Goal: Download file/media

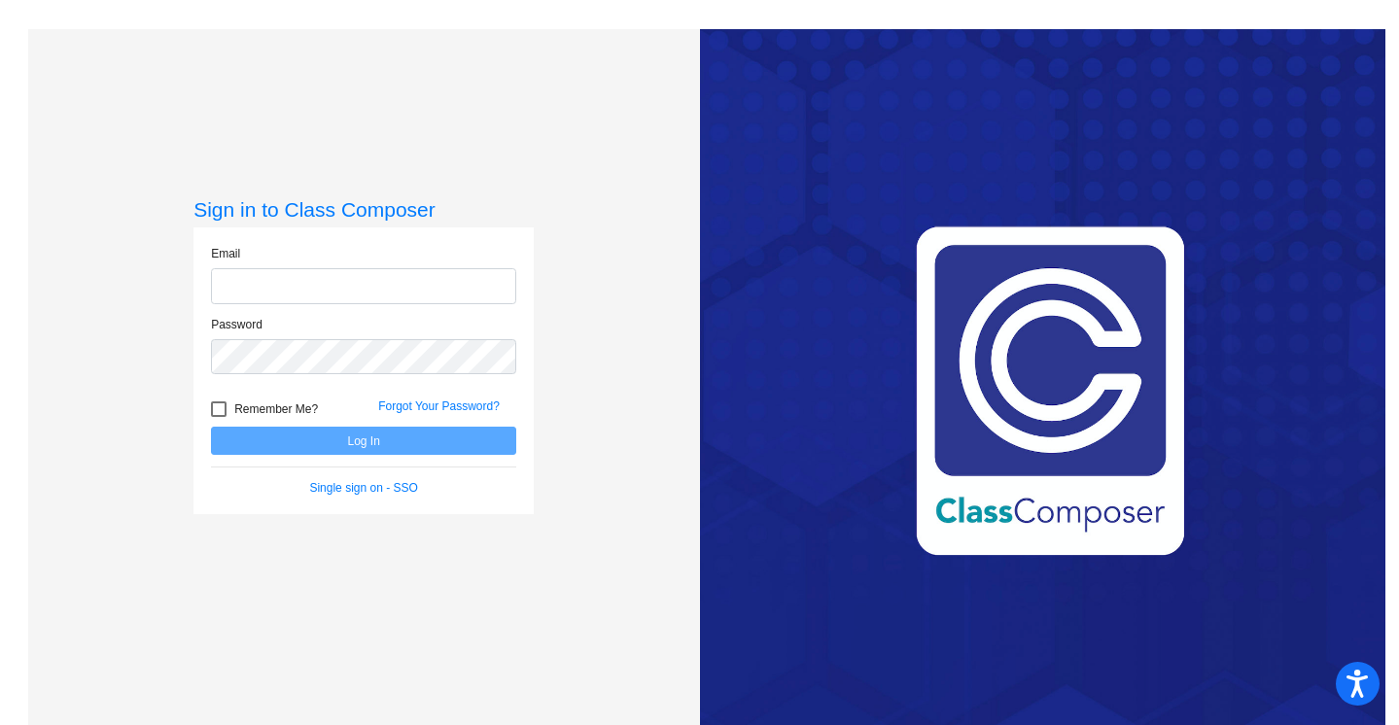
type input "[EMAIL_ADDRESS][DOMAIN_NAME]"
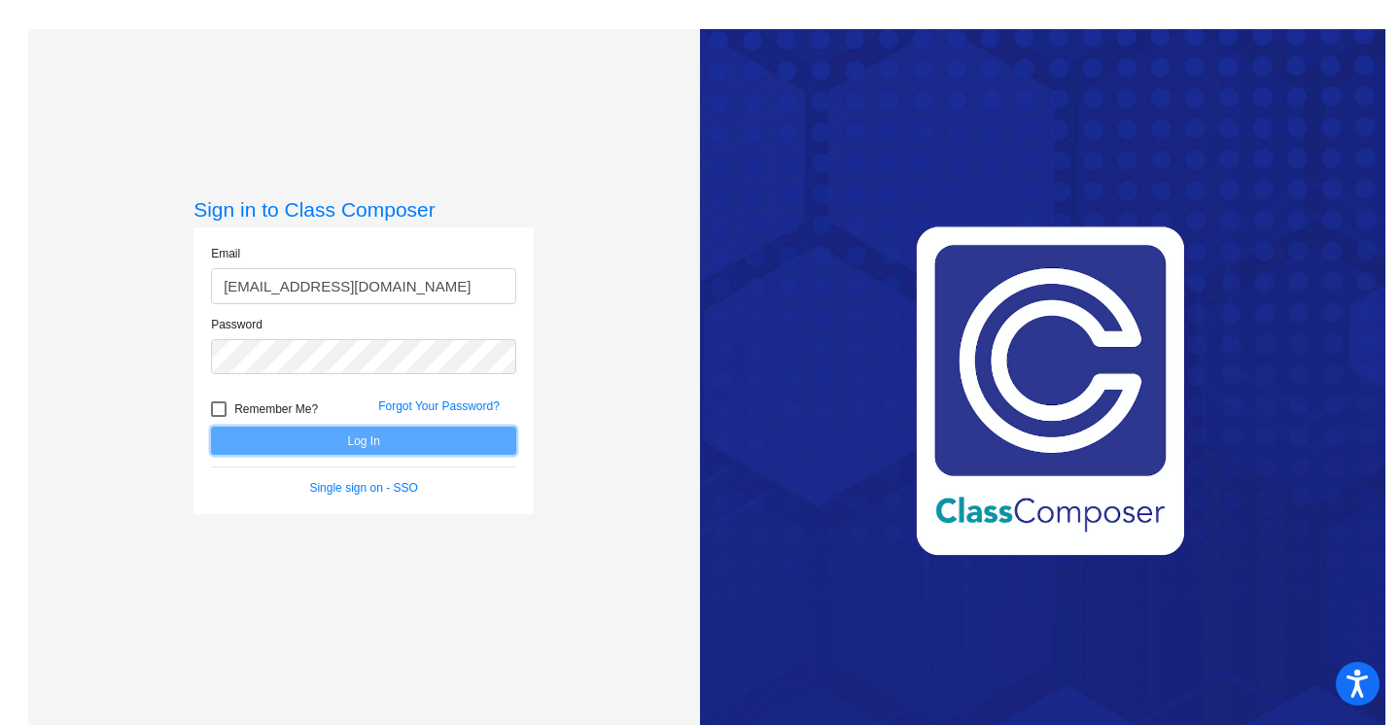
click at [397, 428] on button "Log In" at bounding box center [363, 441] width 305 height 28
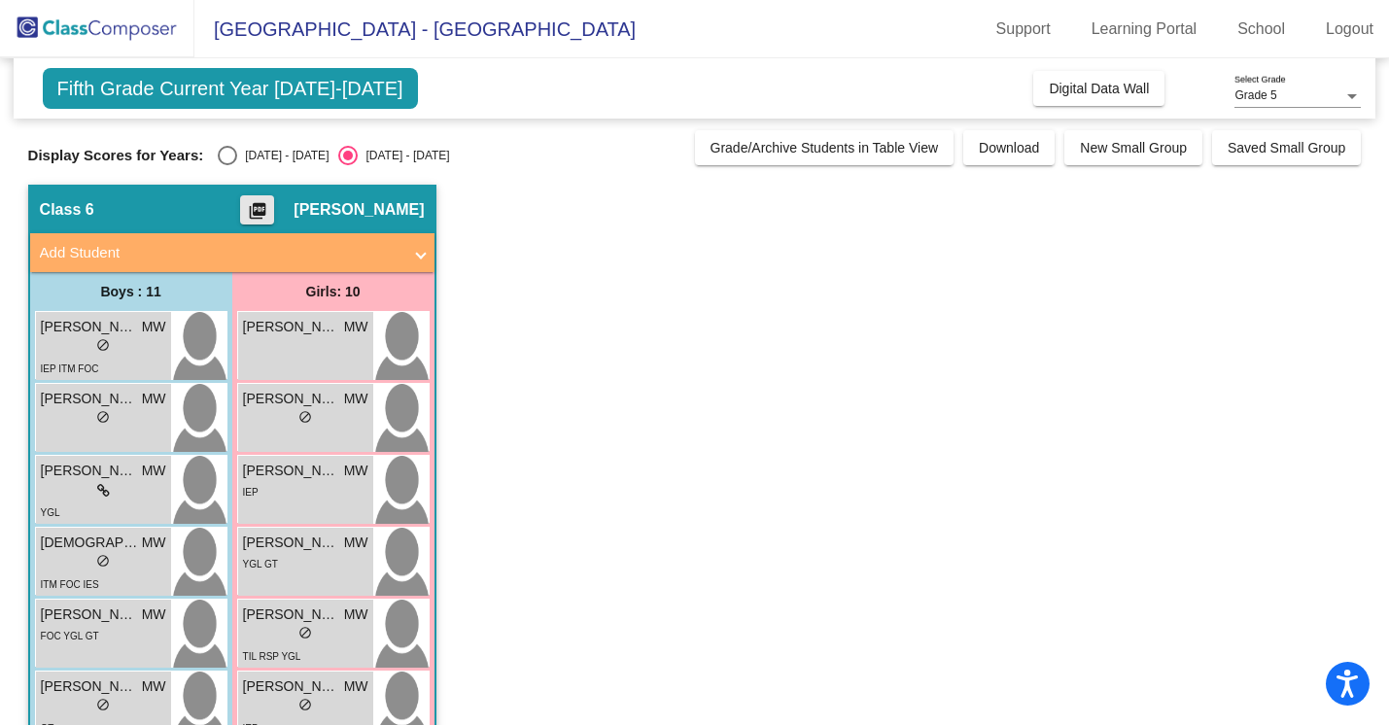
click at [269, 210] on mat-icon "picture_as_pdf" at bounding box center [257, 214] width 23 height 27
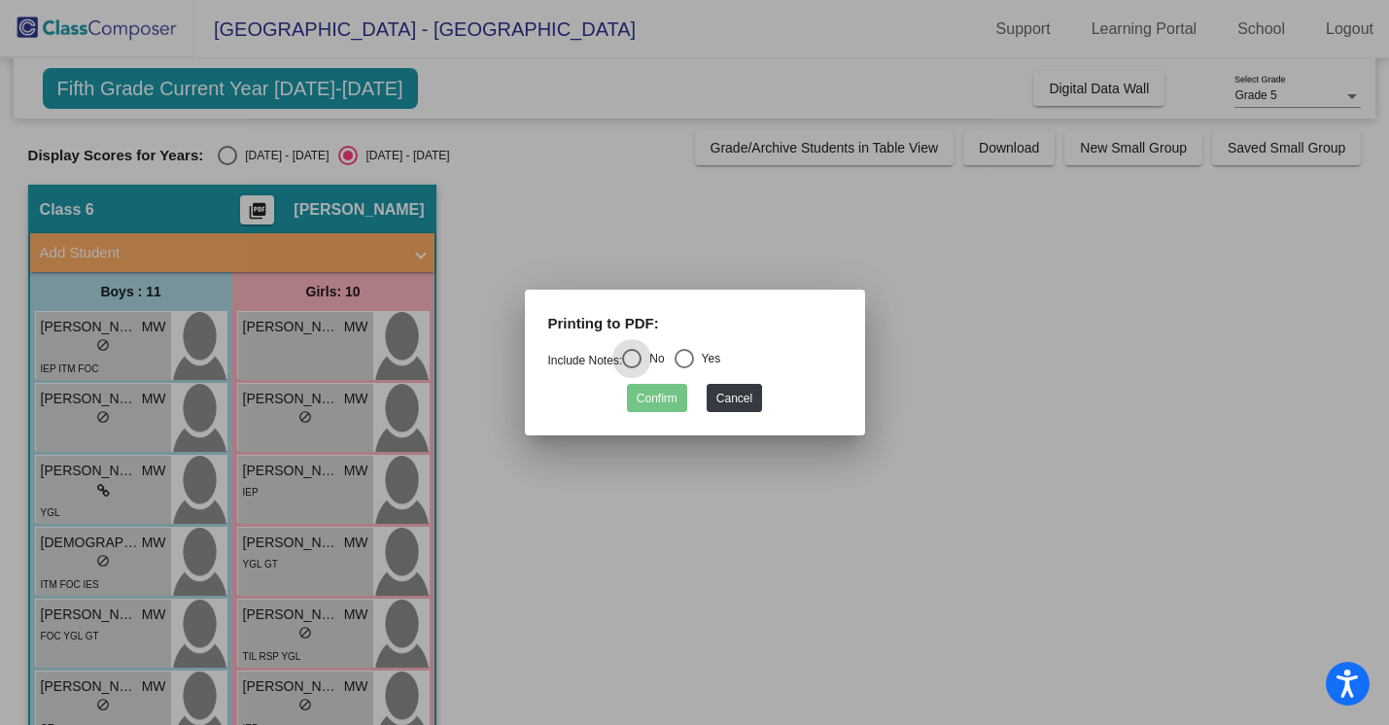
click at [709, 350] on div "Yes" at bounding box center [707, 358] width 27 height 17
click at [684, 368] on input "Yes" at bounding box center [683, 368] width 1 height 1
radio input "true"
click at [655, 400] on button "Confirm" at bounding box center [657, 398] width 60 height 28
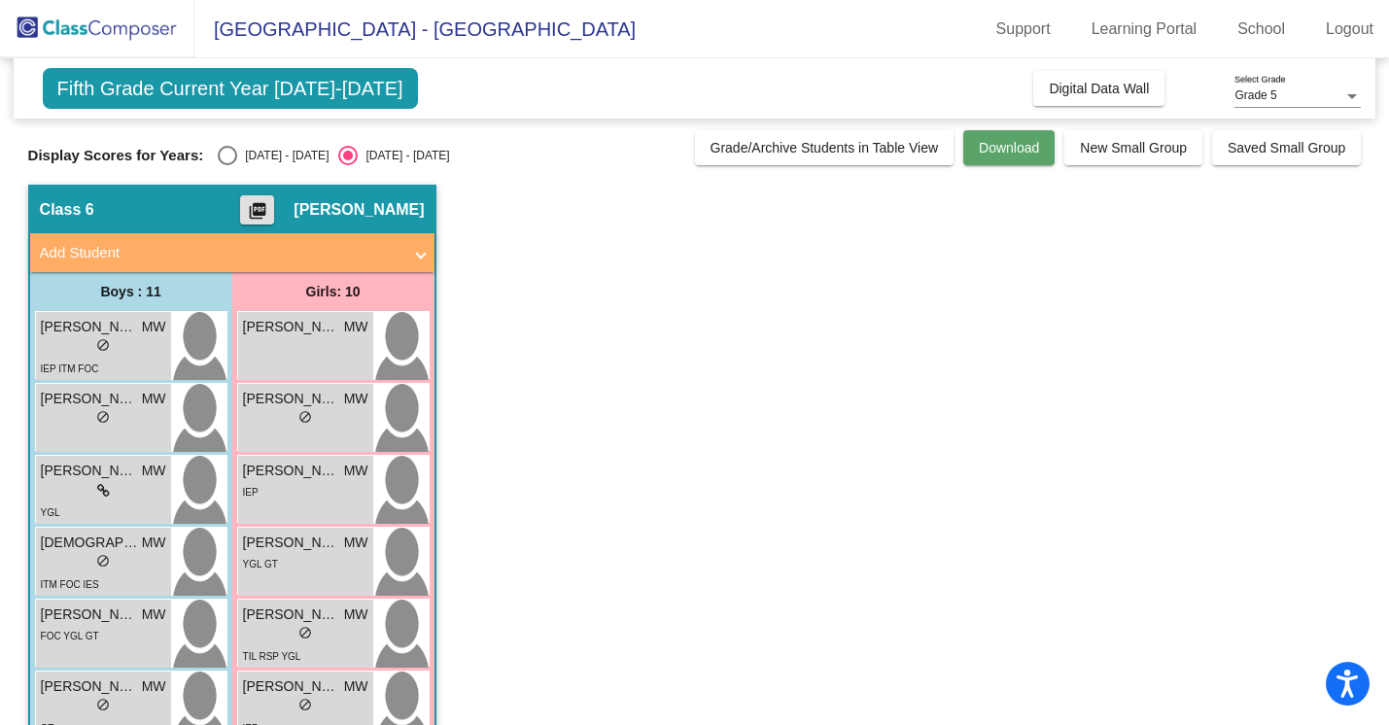
click at [1015, 157] on button "Download" at bounding box center [1008, 147] width 91 height 35
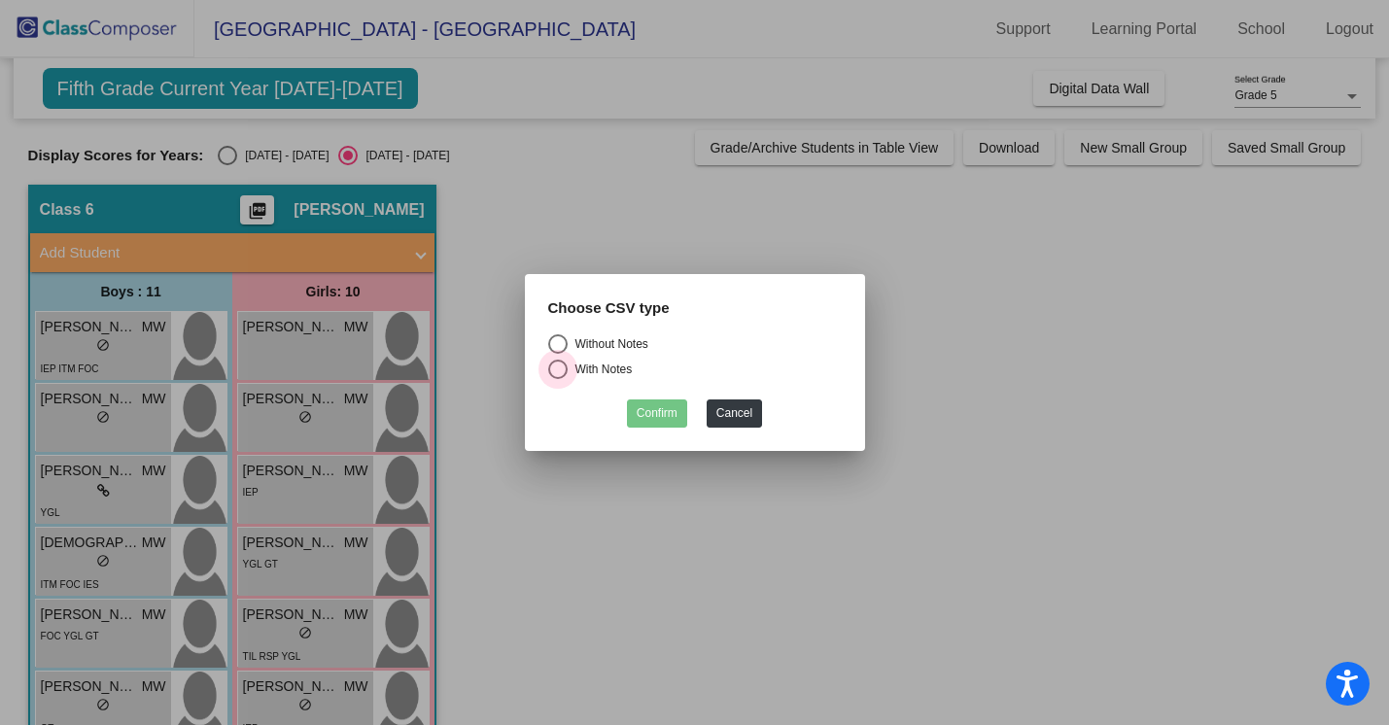
click at [616, 368] on div "With Notes" at bounding box center [600, 369] width 65 height 17
click at [558, 379] on input "With Notes" at bounding box center [557, 379] width 1 height 1
radio input "true"
click at [662, 430] on mat-dialog-container "Choose CSV type Without Notes With Notes Confirm Cancel" at bounding box center [695, 362] width 340 height 177
click at [662, 412] on button "Confirm" at bounding box center [657, 413] width 60 height 28
